Goal: Navigation & Orientation: Find specific page/section

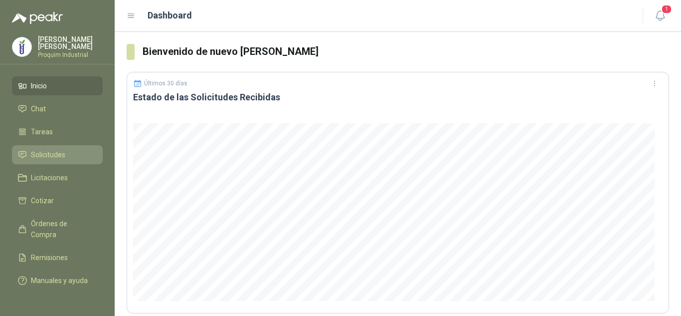
click at [58, 157] on span "Solicitudes" at bounding box center [48, 154] width 34 height 11
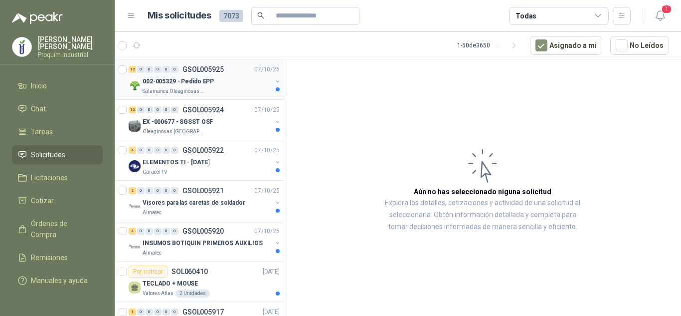
click at [204, 95] on div "Salamanca Oleaginosas SAS" at bounding box center [207, 91] width 129 height 8
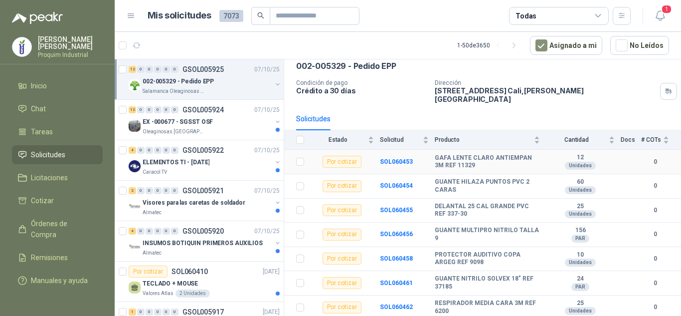
scroll to position [100, 0]
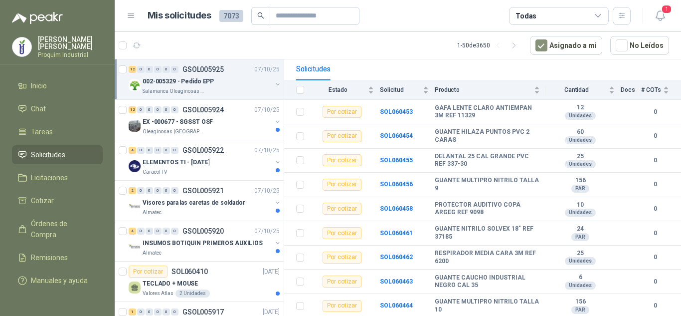
click at [504, 315] on html "[PERSON_NAME] Proquim Industrial Inicio Chat Tareas Solicitudes Licitaciones Co…" at bounding box center [340, 158] width 681 height 316
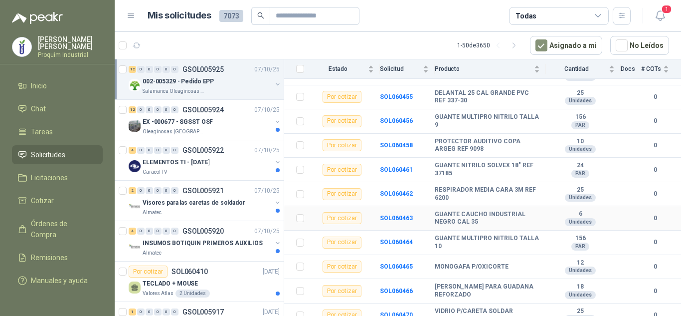
scroll to position [164, 0]
click at [183, 115] on div "12 0 0 0 0 0 GSOL005924 [DATE]" at bounding box center [205, 110] width 153 height 12
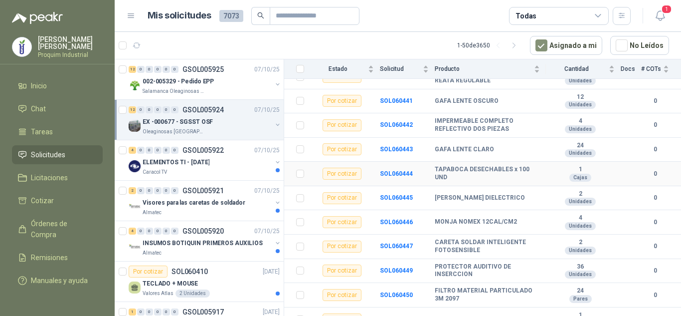
scroll to position [164, 0]
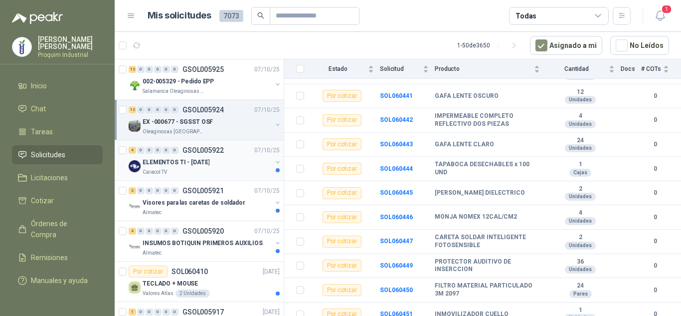
click at [228, 163] on div "ELEMENTOS TI - [DATE]" at bounding box center [207, 162] width 129 height 12
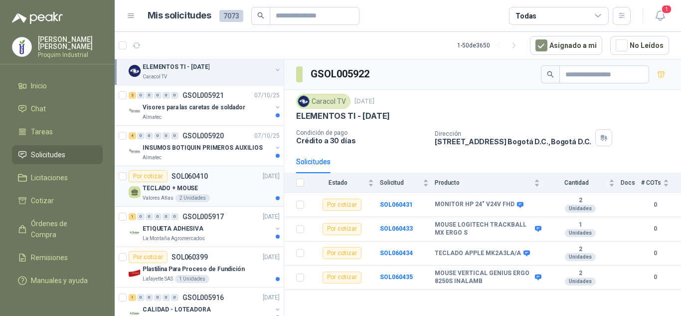
scroll to position [100, 0]
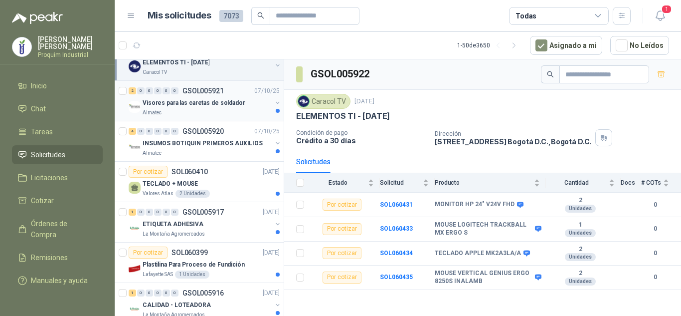
click at [213, 112] on div "Almatec" at bounding box center [207, 113] width 129 height 8
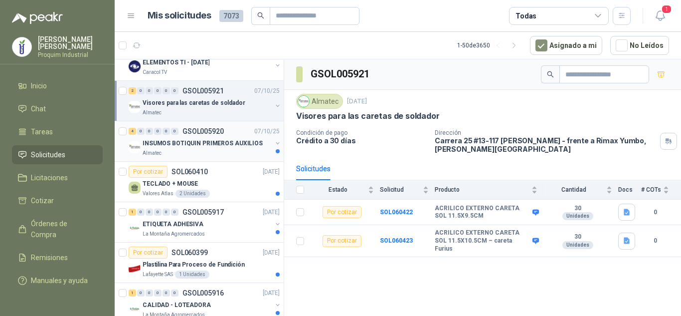
click at [220, 144] on p "INSUMOS BOTIQUIN PRIMEROS AUXILIOS" at bounding box center [203, 143] width 120 height 9
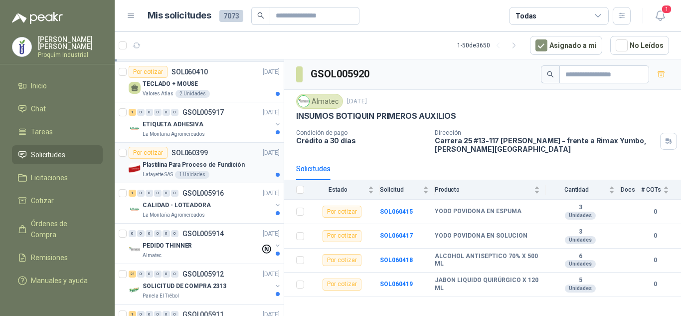
scroll to position [249, 0]
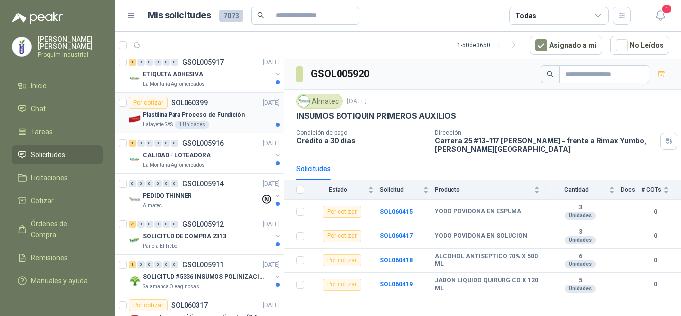
click at [230, 160] on div "CALIDAD - LOTEADORA" at bounding box center [207, 155] width 129 height 12
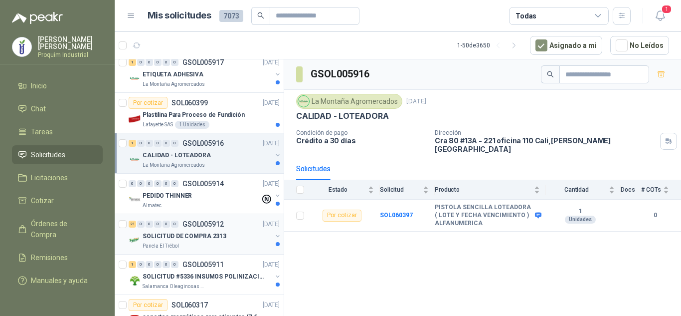
click at [217, 240] on p "SOLICITUD DE COMPRA 2313" at bounding box center [185, 235] width 84 height 9
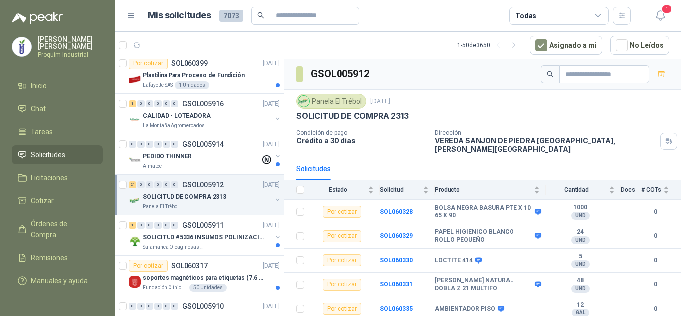
scroll to position [299, 0]
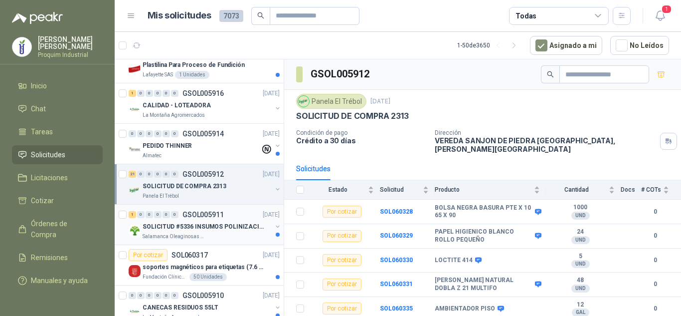
click at [224, 224] on p "SOLICITUD #5336 INSUMOS POLINIZACIÓN" at bounding box center [205, 226] width 124 height 9
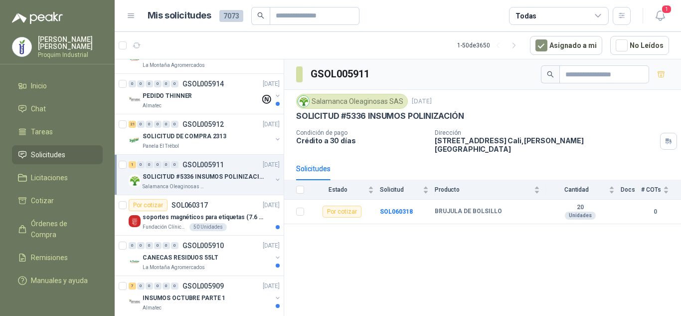
scroll to position [399, 0]
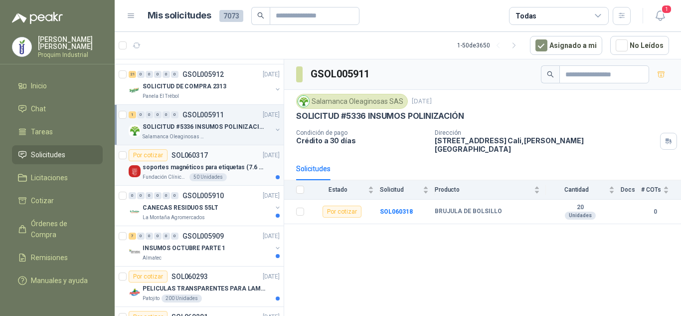
click at [215, 167] on p "soportes magnéticos para etiquetas (7.6 cm x 12.6 cm)" at bounding box center [205, 167] width 124 height 9
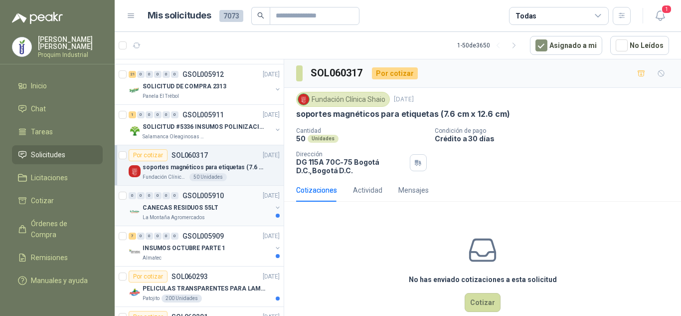
scroll to position [449, 0]
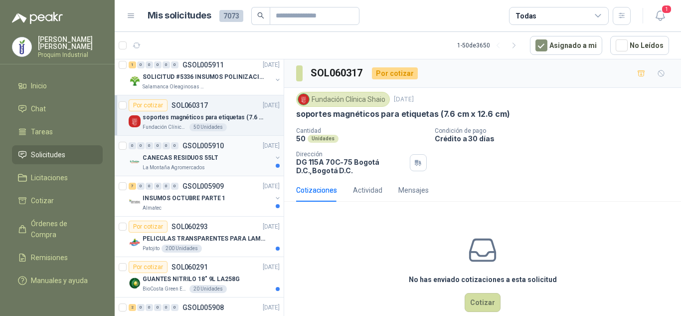
click at [222, 164] on div "La Montaña Agromercados" at bounding box center [207, 168] width 129 height 8
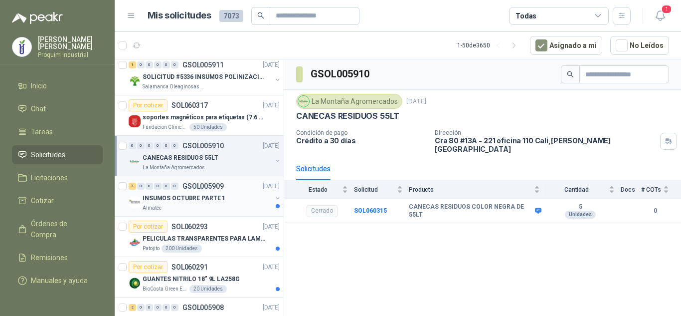
click at [231, 211] on div "Almatec" at bounding box center [207, 208] width 129 height 8
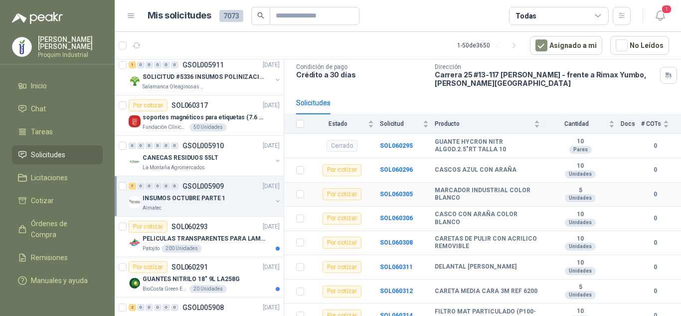
scroll to position [74, 0]
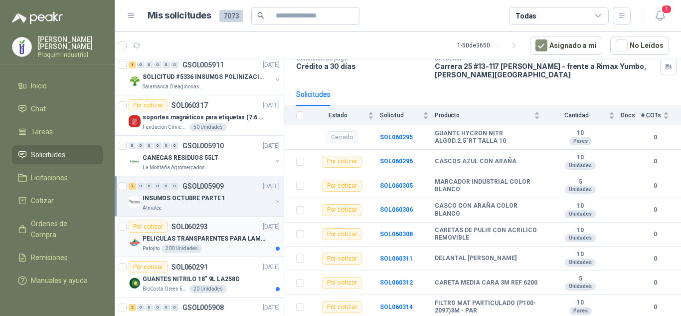
click at [207, 238] on p "PELICULAS TRANSPARENTES PARA LAMINADO EN CALIENTE" at bounding box center [205, 238] width 124 height 9
